Goal: Task Accomplishment & Management: Manage account settings

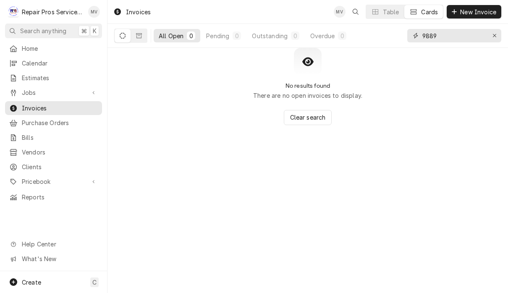
click at [453, 34] on input "9889" at bounding box center [454, 35] width 63 height 13
click at [490, 38] on button "Erase input" at bounding box center [494, 35] width 13 height 13
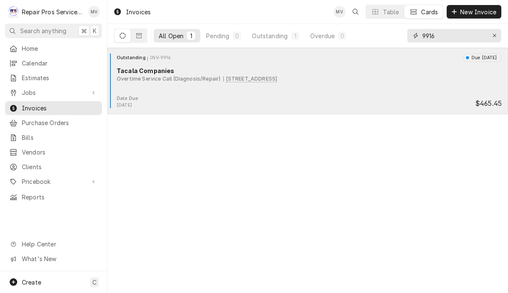
type input "9916"
click at [317, 101] on div "Date Due: Sep 6, 2025 $465.45" at bounding box center [308, 101] width 394 height 13
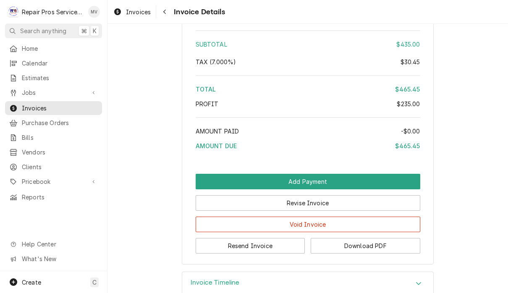
click at [454, 17] on div "Invoices Invoice Details" at bounding box center [308, 12] width 401 height 24
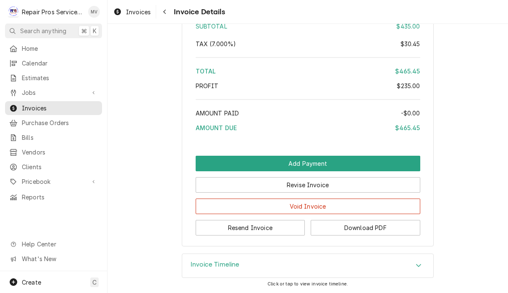
scroll to position [1459, 0]
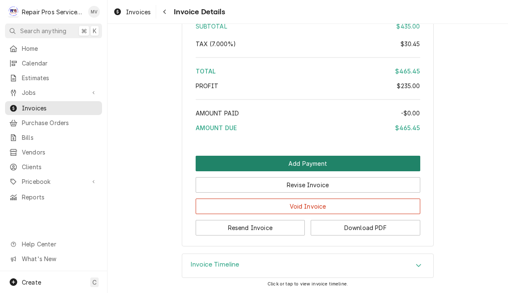
click at [350, 163] on button "Add Payment" at bounding box center [308, 164] width 225 height 16
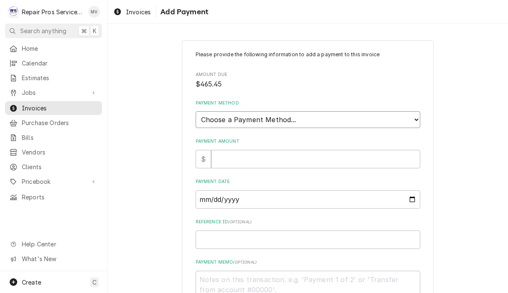
click at [290, 115] on select "Choose a Payment Method... Cash Check Credit/Debit Card ACH/eCheck Other" at bounding box center [308, 119] width 225 height 17
select select "2"
click at [280, 156] on input "Payment Amount" at bounding box center [315, 159] width 209 height 18
type textarea "x"
type input "4"
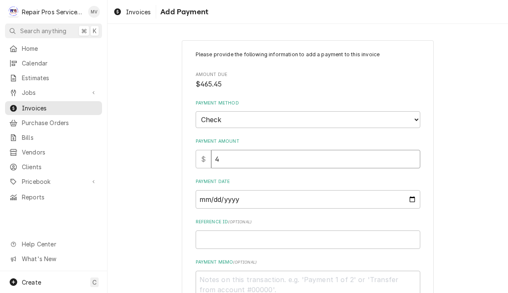
type textarea "x"
type input "46"
type textarea "x"
type input "465"
type textarea "x"
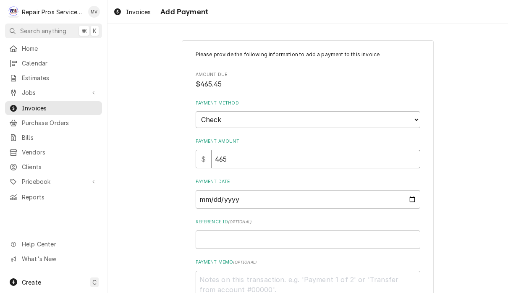
type input "465.4"
type textarea "x"
type input "465.45"
click at [263, 195] on input "Payment Date" at bounding box center [308, 199] width 225 height 18
type input "2025-09-02"
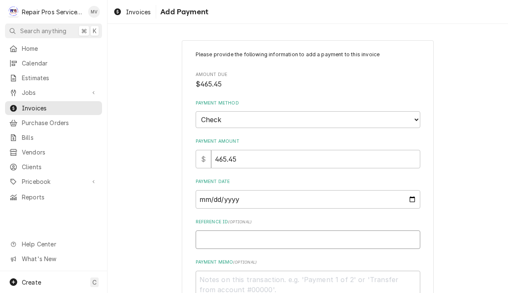
click at [300, 239] on input "Reference ID ( optional )" at bounding box center [308, 240] width 225 height 18
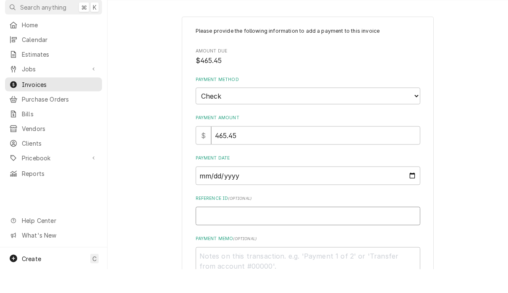
type textarea "x"
type input "9"
type textarea "x"
type input "99"
type textarea "x"
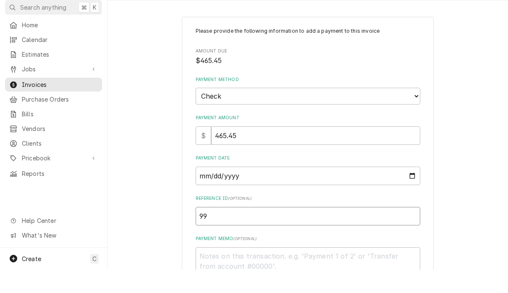
type input "991"
type textarea "x"
type input "9916"
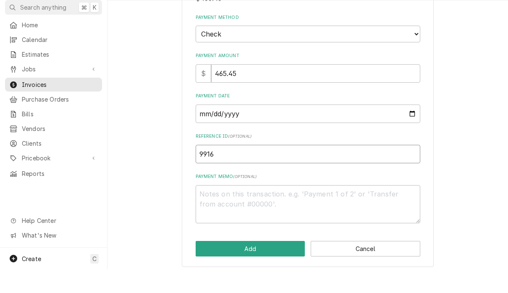
scroll to position [62, 0]
type textarea "x"
type input "99168"
type textarea "x"
type input "991685"
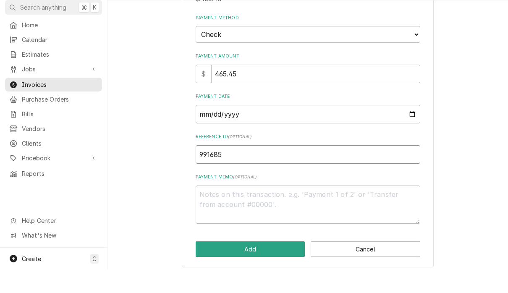
type textarea "x"
type input "9916853"
type textarea "x"
type input "99168531"
type textarea "x"
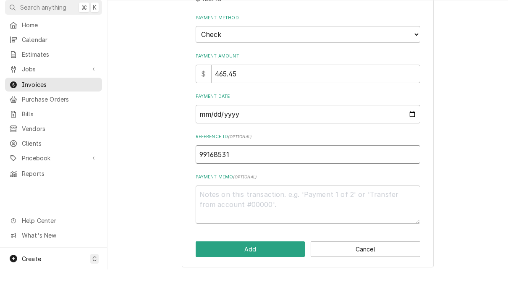
type input "991685312"
type textarea "x"
type input "9916853125"
type textarea "x"
type input "991685312"
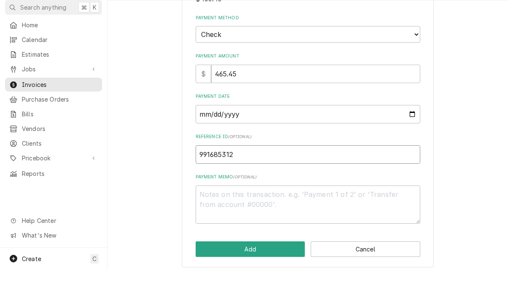
type textarea "x"
type input "99168531"
type textarea "x"
type input "9916853"
type textarea "x"
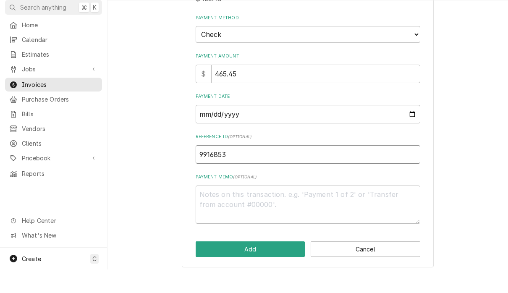
type input "991685"
type textarea "x"
type input "99168"
type textarea "x"
type input "9916"
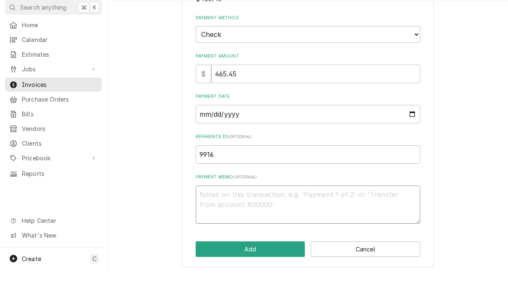
click at [255, 209] on textarea "Payment Memo ( optional )" at bounding box center [308, 228] width 225 height 38
type textarea "x"
type textarea "8"
type textarea "x"
type textarea "85"
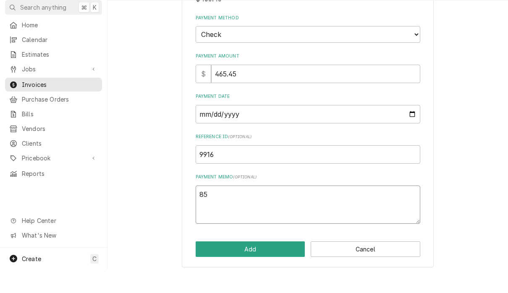
type textarea "x"
type textarea "853"
type textarea "x"
type textarea "8531"
type textarea "x"
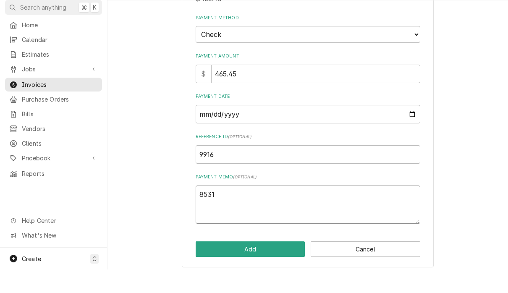
type textarea "85312"
type textarea "x"
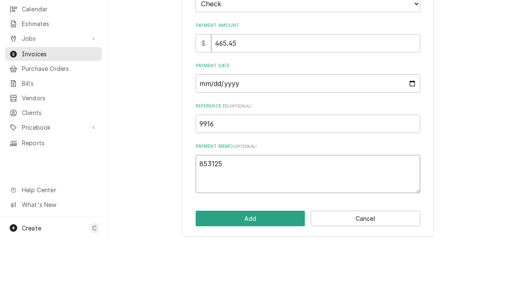
scroll to position [0, 0]
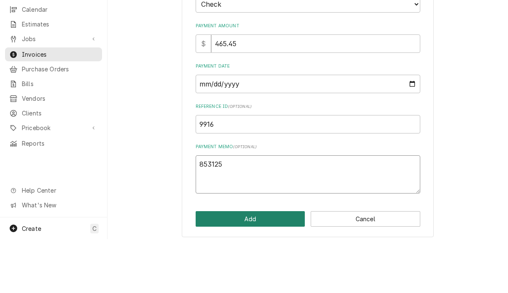
type textarea "853125"
click at [277, 265] on button "Add" at bounding box center [251, 273] width 110 height 16
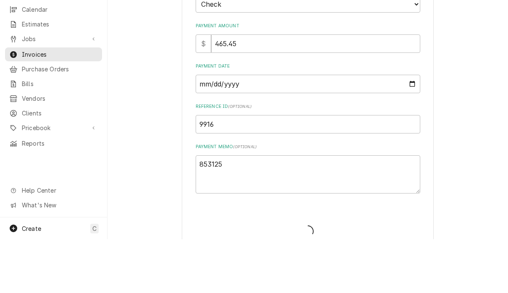
type textarea "x"
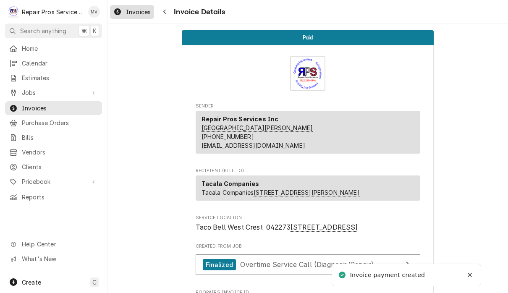
click at [133, 6] on link "Invoices" at bounding box center [132, 12] width 44 height 14
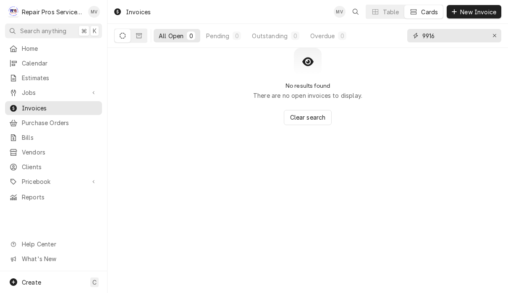
click at [451, 37] on input "9916" at bounding box center [454, 35] width 63 height 13
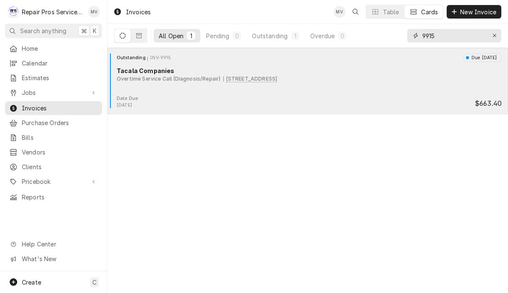
type input "9915"
click at [358, 93] on div "Outstanding INV-9915 Due in 3 days Tacala Companies Overtime Service Call (Diag…" at bounding box center [308, 74] width 394 height 42
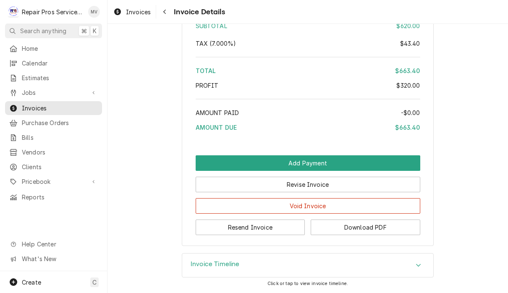
scroll to position [1636, 0]
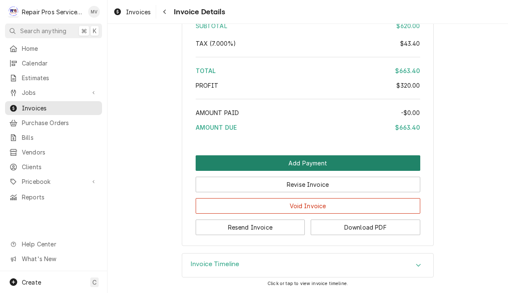
click at [363, 171] on button "Add Payment" at bounding box center [308, 163] width 225 height 16
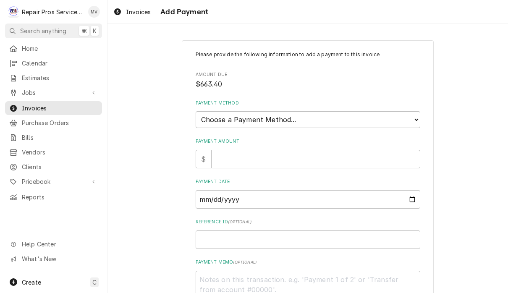
click at [369, 117] on select "Choose a Payment Method... Cash Check Credit/Debit Card ACH/eCheck Other" at bounding box center [308, 119] width 225 height 17
select select "2"
click at [355, 152] on input "Payment Amount" at bounding box center [315, 159] width 209 height 18
type textarea "x"
type input "6"
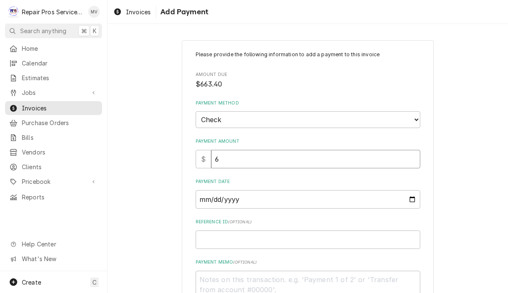
type textarea "x"
type input "66"
type textarea "x"
type input "663"
type textarea "x"
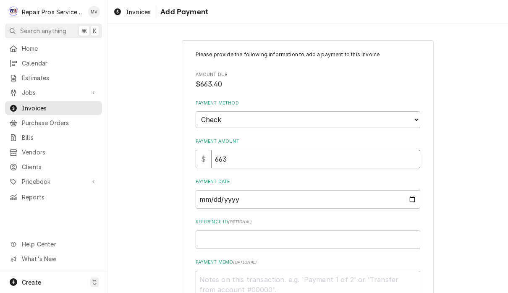
type input "663.4"
type textarea "x"
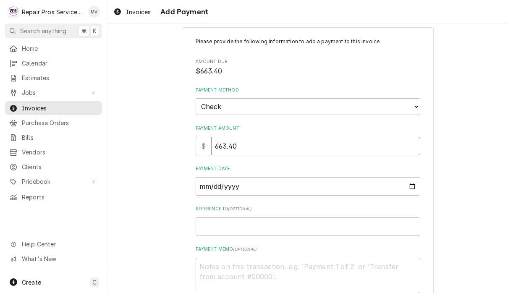
scroll to position [34, 0]
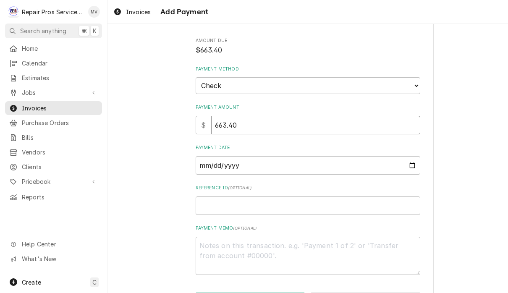
type input "663.40"
click at [313, 167] on input "Payment Date" at bounding box center [308, 165] width 225 height 18
type input "2025-09-02"
click at [280, 200] on input "Reference ID ( optional )" at bounding box center [308, 206] width 225 height 18
type textarea "x"
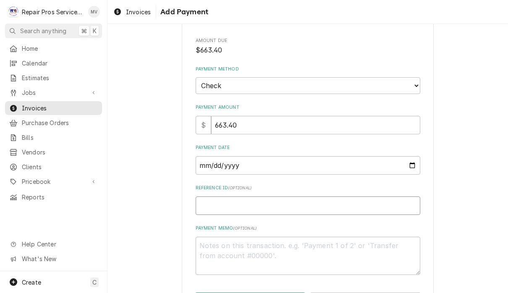
type input "9"
type textarea "x"
type input "99"
type textarea "x"
type input "991"
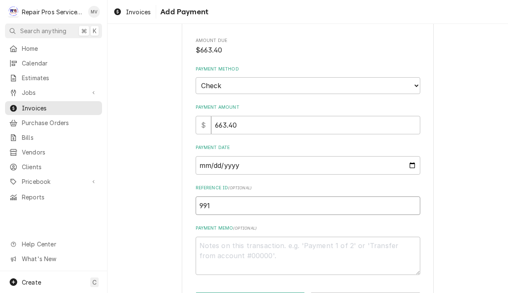
type textarea "x"
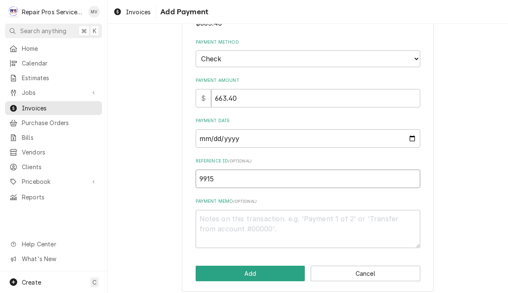
scroll to position [60, 0]
type input "9915"
click at [290, 221] on textarea "Payment Memo ( optional )" at bounding box center [308, 229] width 225 height 38
type textarea "x"
type textarea "8"
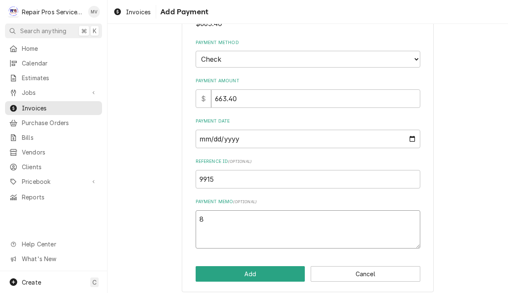
type textarea "x"
type textarea "85"
type textarea "x"
type textarea "853"
type textarea "x"
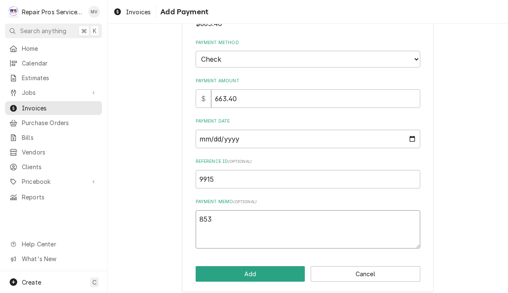
type textarea "8531"
type textarea "x"
type textarea "85312"
type textarea "x"
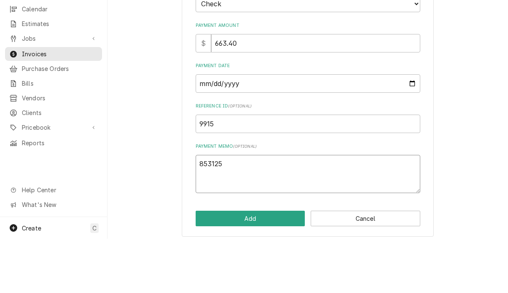
scroll to position [0, 0]
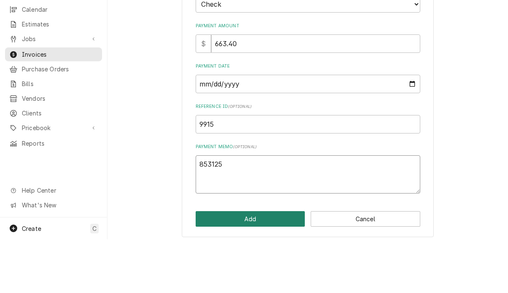
type textarea "853125"
click at [279, 265] on button "Add" at bounding box center [251, 273] width 110 height 16
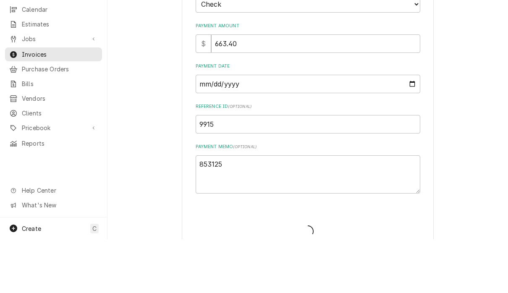
type textarea "x"
